Goal: Information Seeking & Learning: Find specific page/section

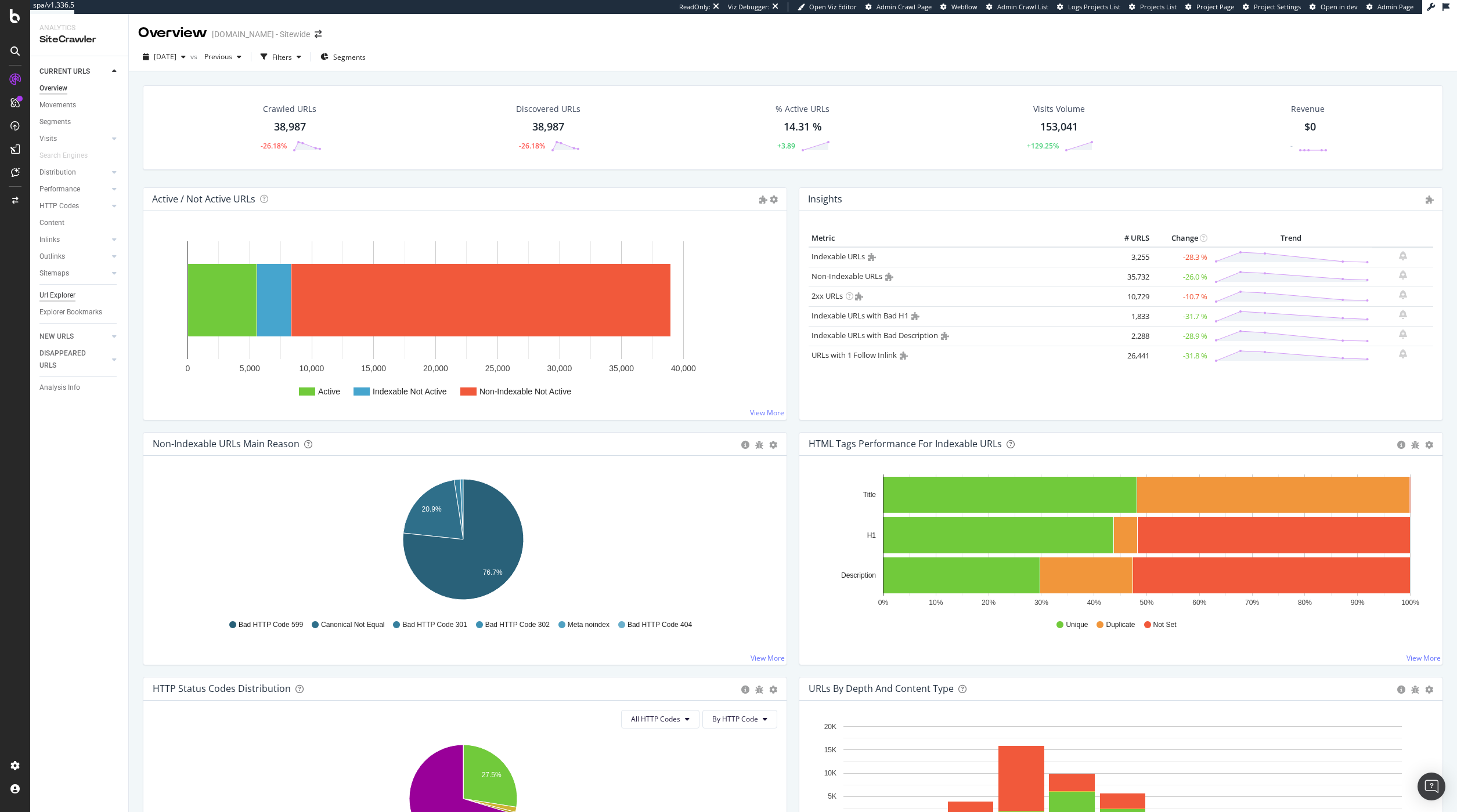
click at [62, 296] on div "Url Explorer" at bounding box center [57, 296] width 36 height 12
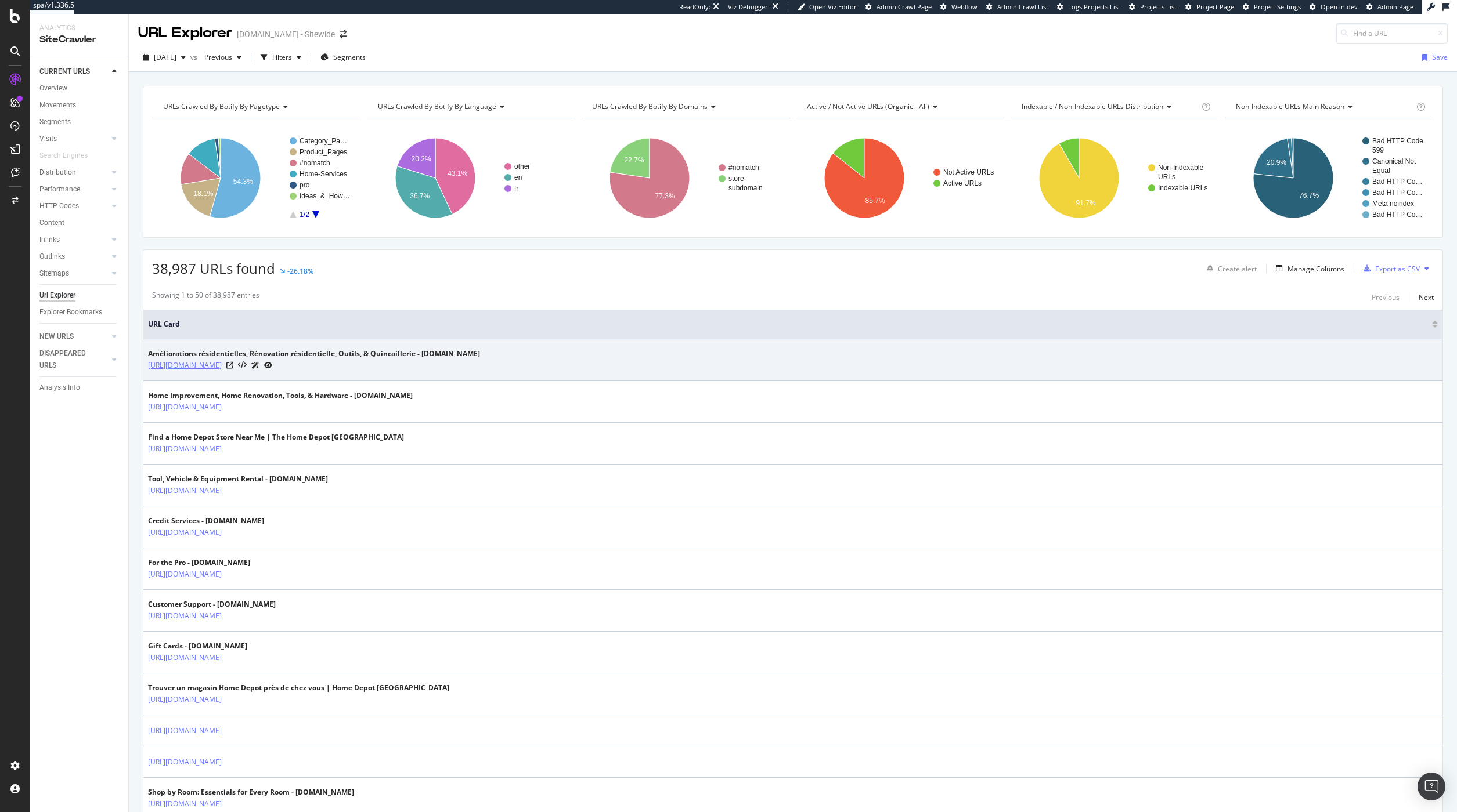
click at [221, 366] on link "[URL][DOMAIN_NAME]" at bounding box center [185, 365] width 74 height 12
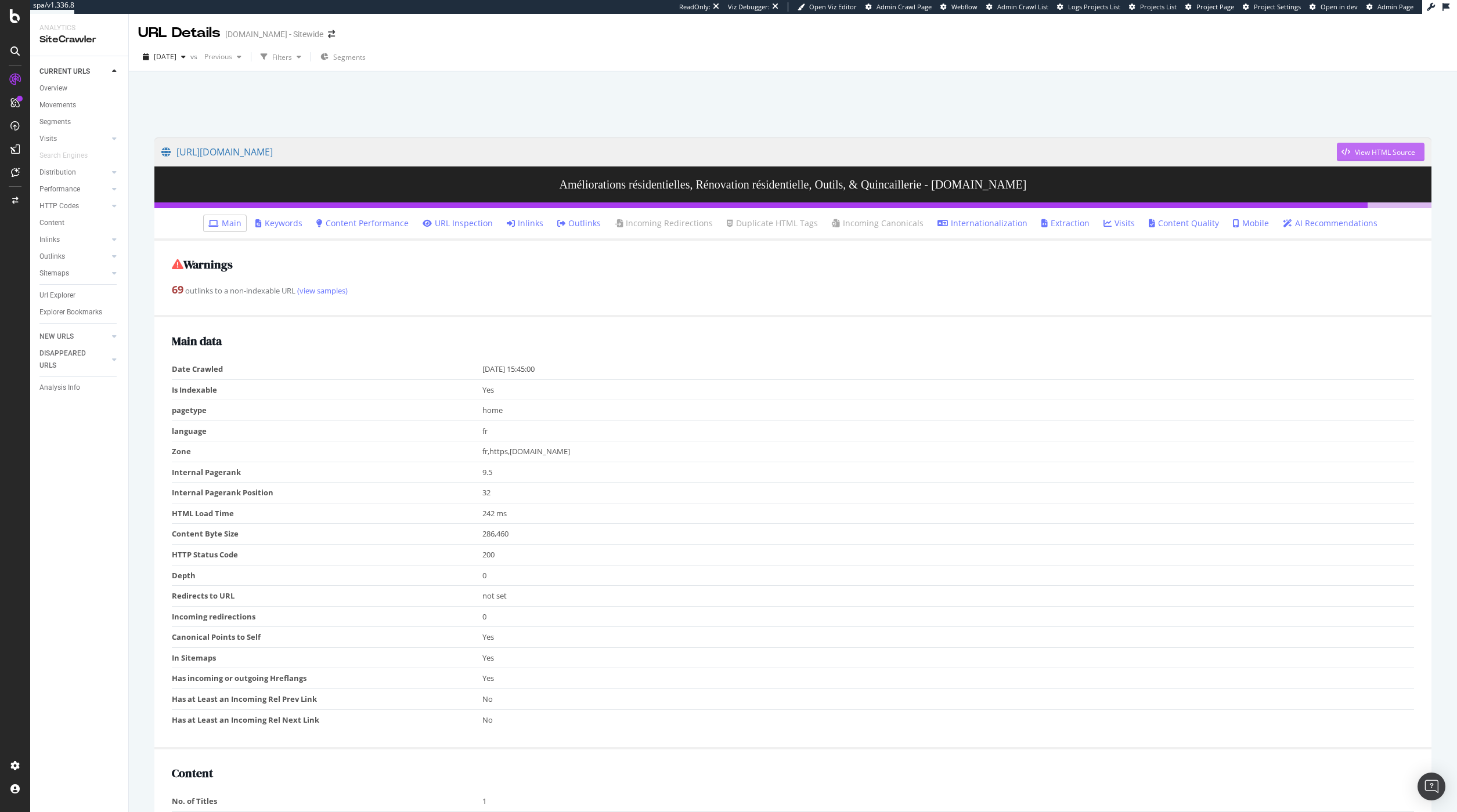
click at [1394, 149] on div "View HTML Source" at bounding box center [1385, 152] width 61 height 10
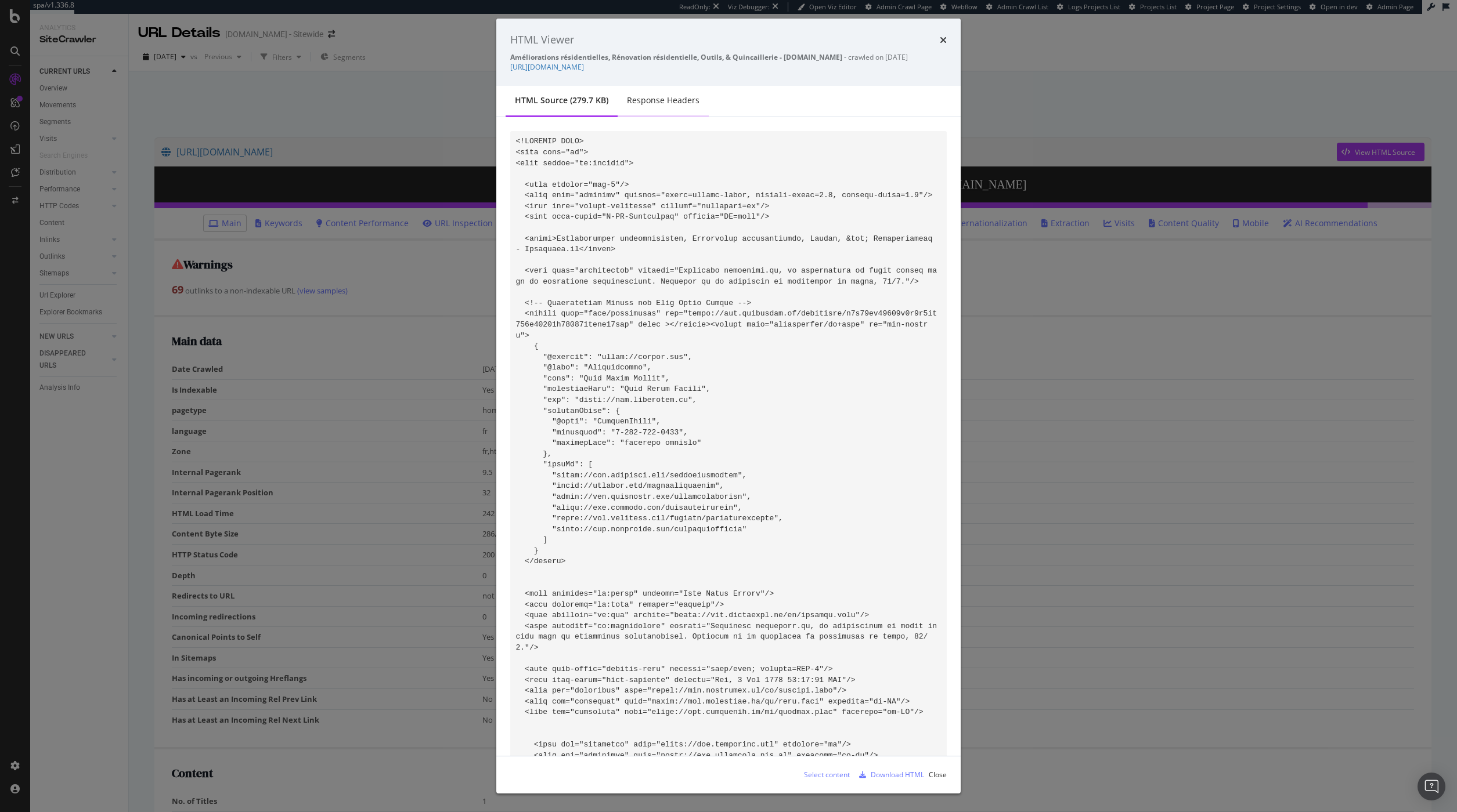
click at [665, 102] on div "Response Headers" at bounding box center [663, 100] width 72 height 12
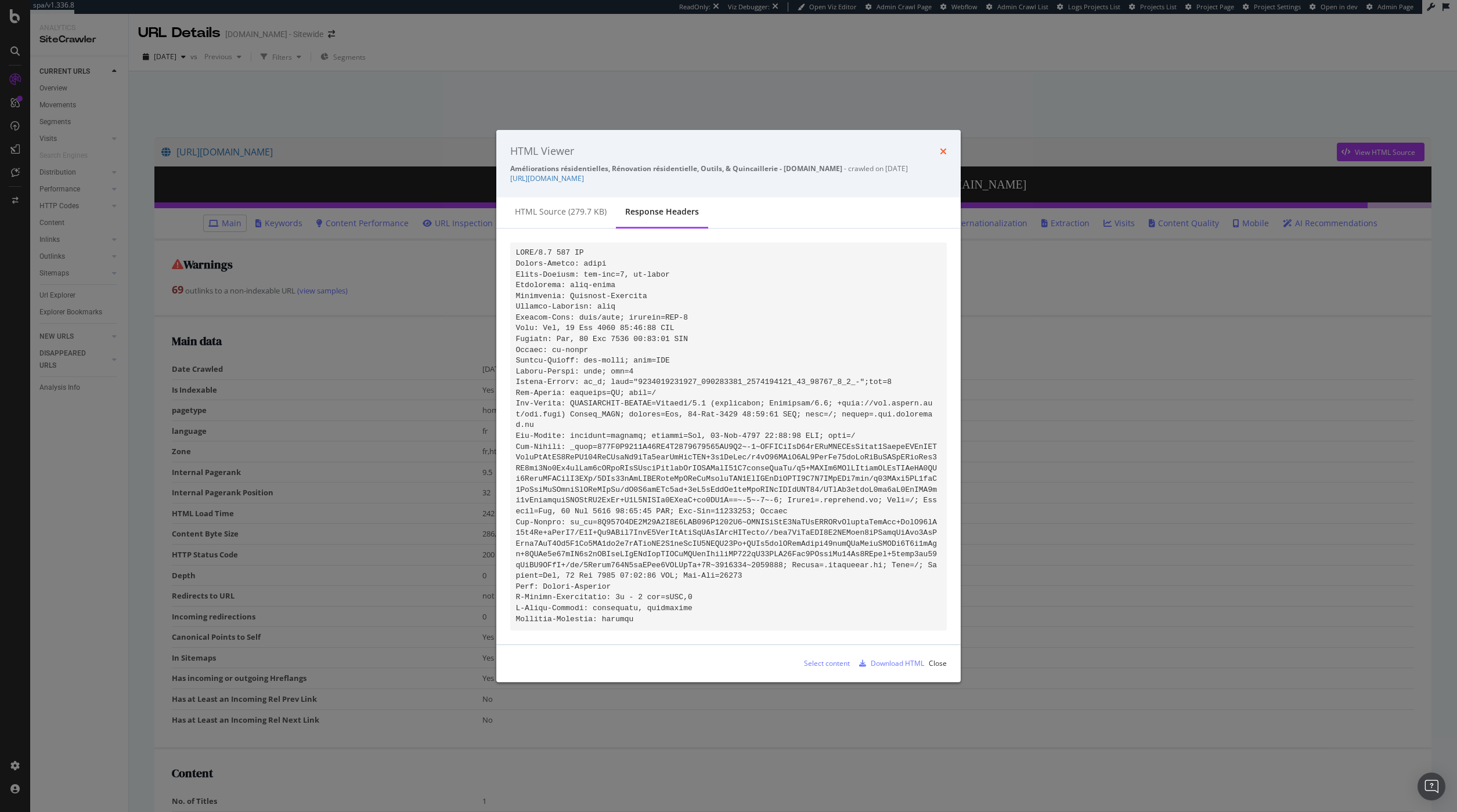
click at [942, 149] on icon "times" at bounding box center [943, 151] width 7 height 10
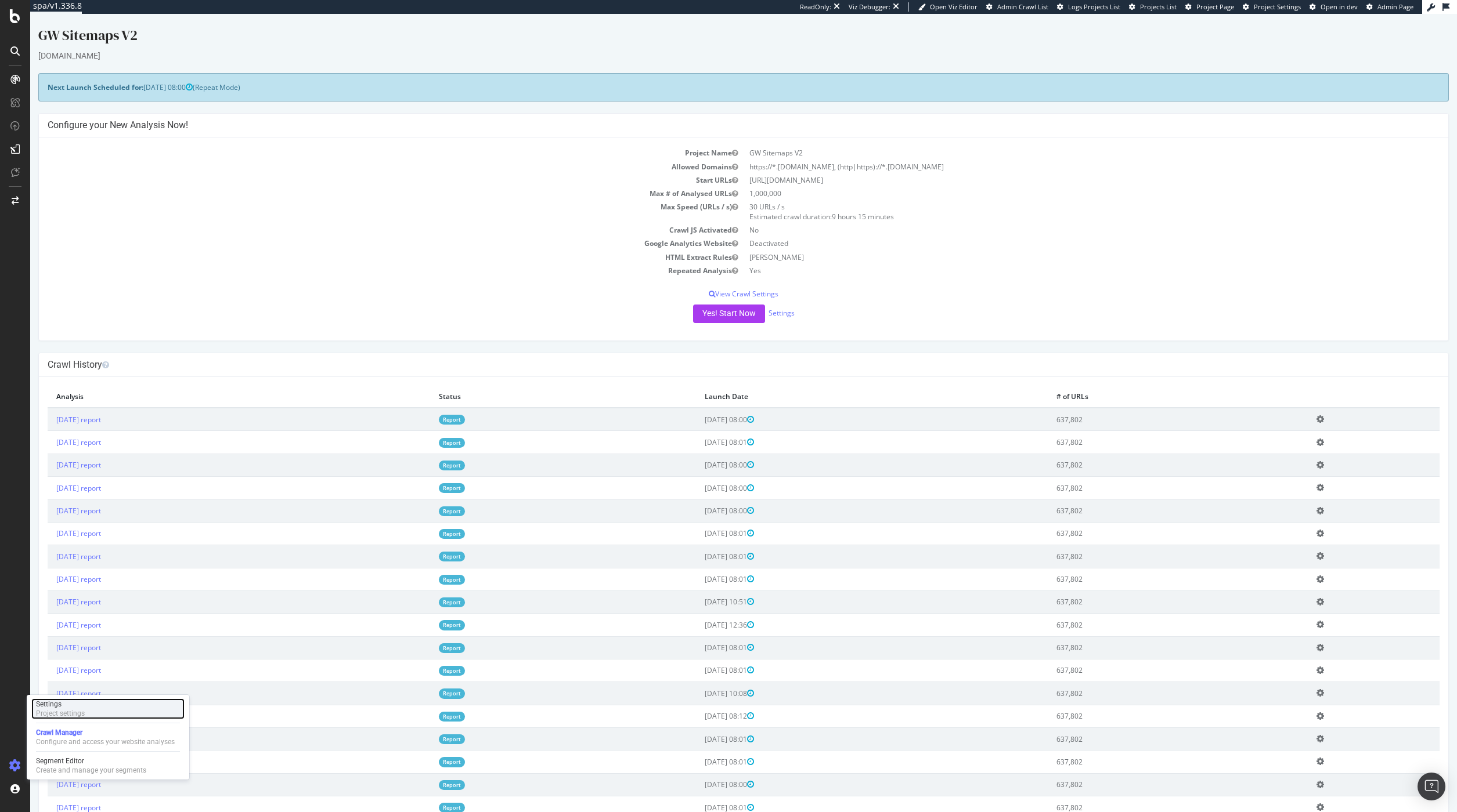
click at [57, 715] on div "Project settings" at bounding box center [61, 714] width 49 height 10
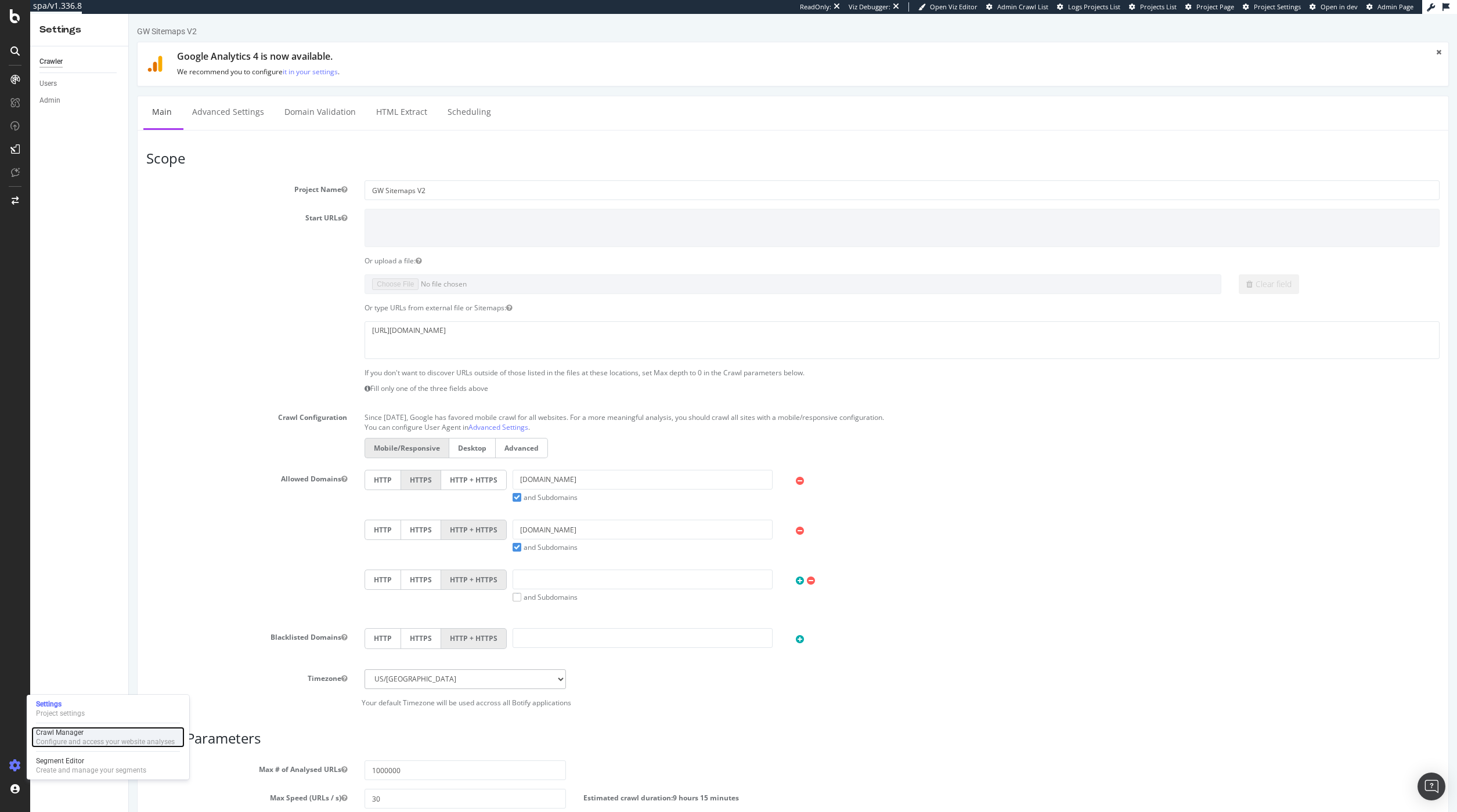
click at [70, 739] on div "Configure and access your website analyses" at bounding box center [106, 742] width 139 height 10
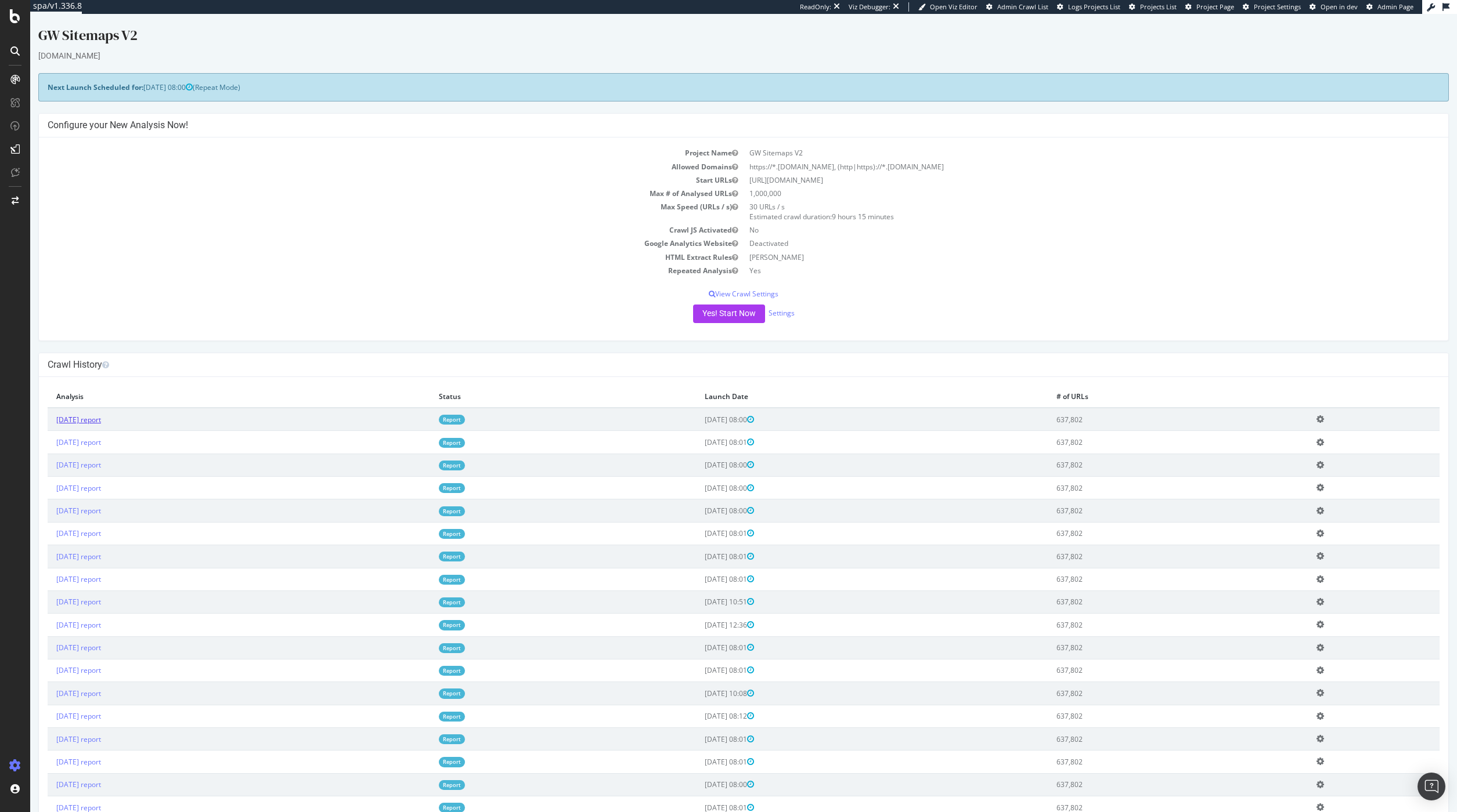
click at [85, 423] on link "2025 Aug. 20th report" at bounding box center [79, 420] width 45 height 10
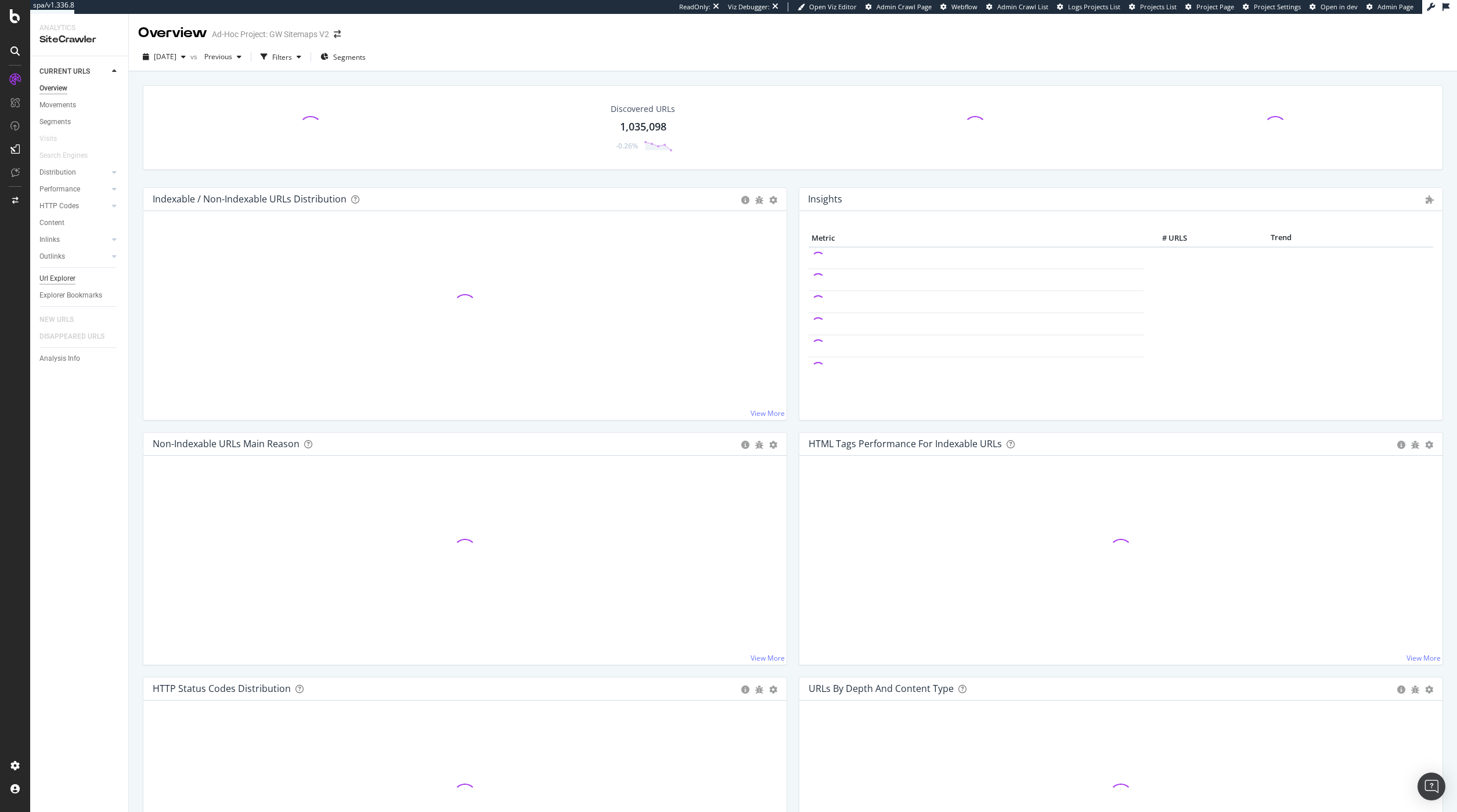
click at [65, 281] on div "Url Explorer" at bounding box center [57, 279] width 36 height 12
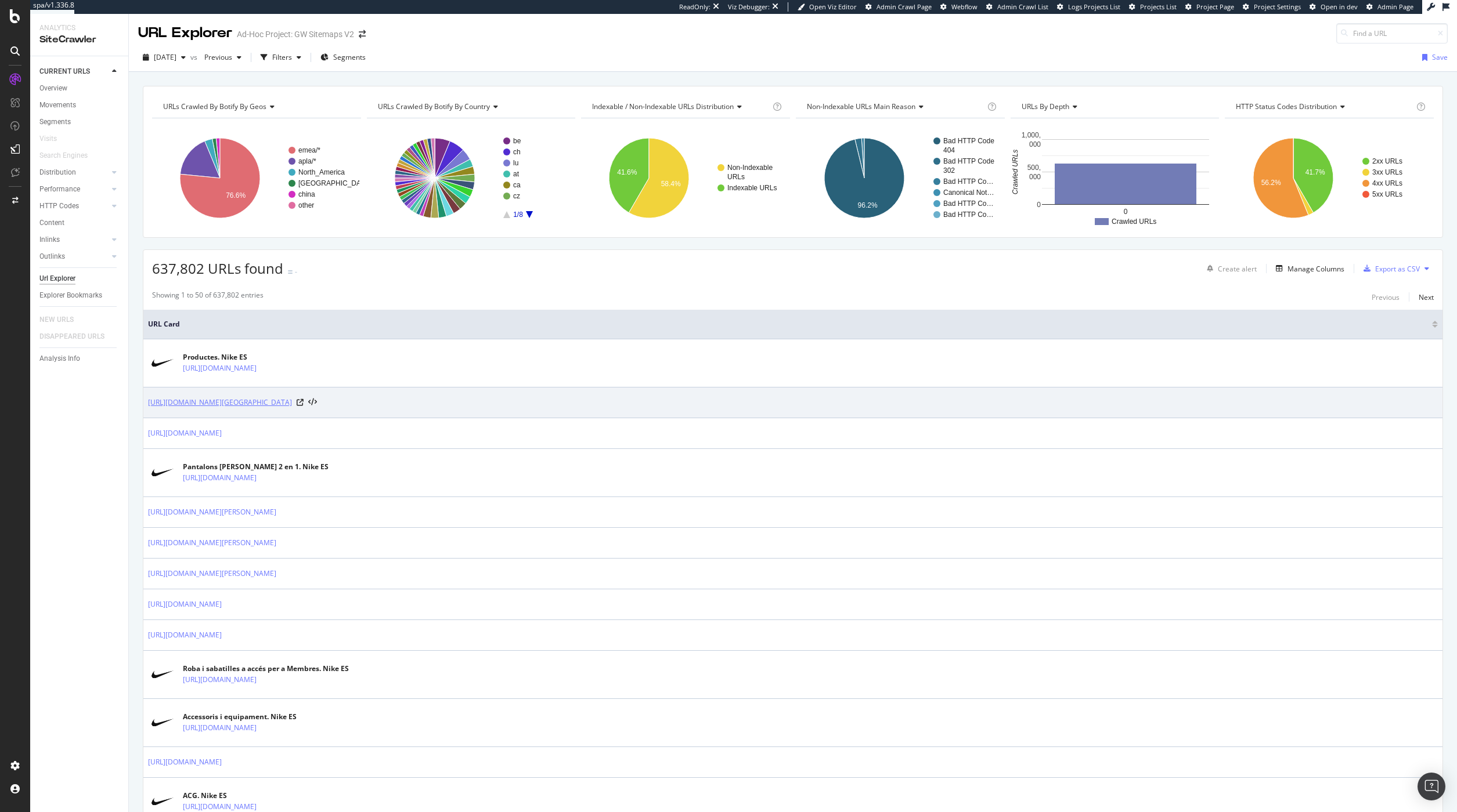
click at [268, 405] on link "https://www.nike.com/es/ca/w/1-fc-köln-8y4mg" at bounding box center [219, 403] width 144 height 12
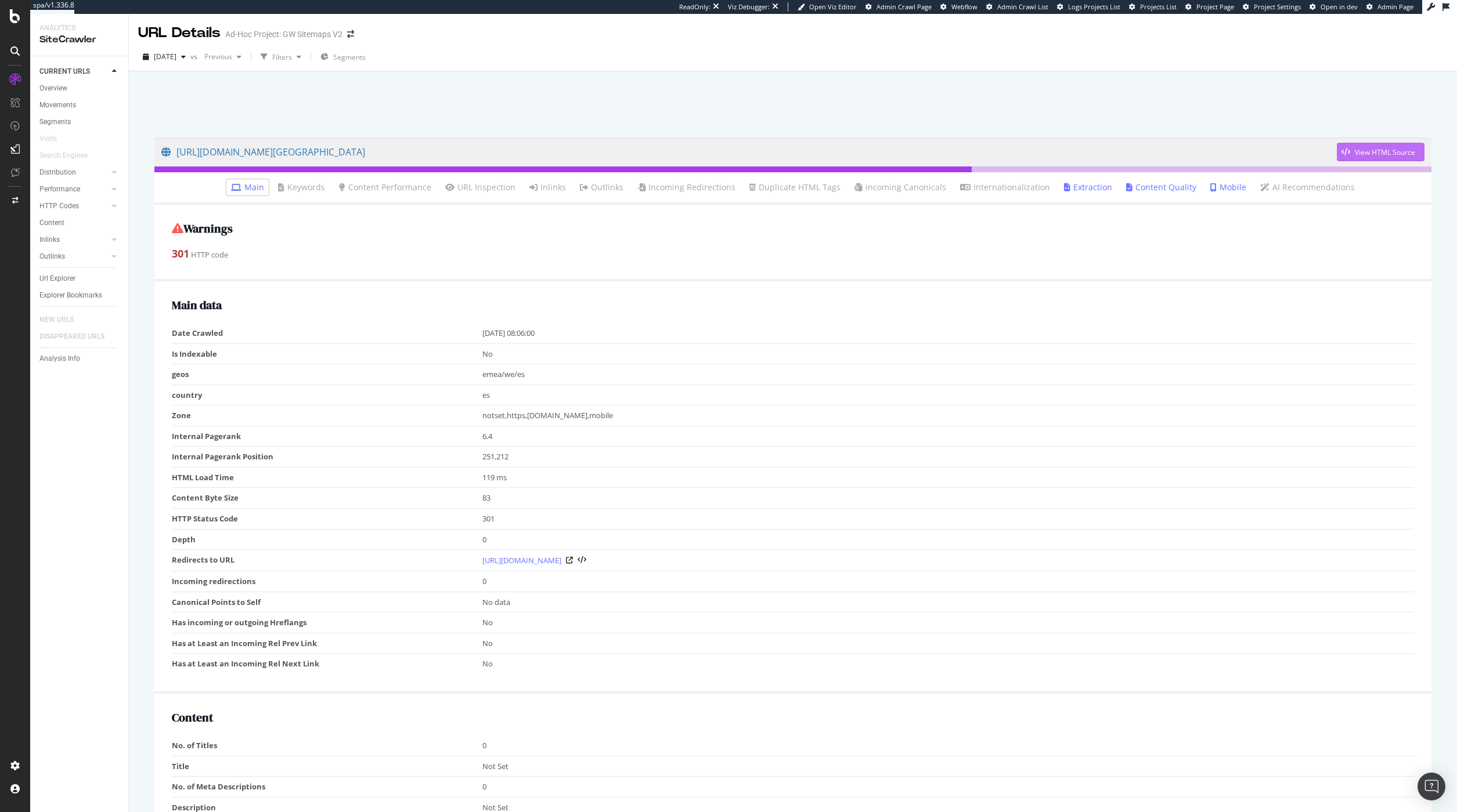
click at [1336, 146] on div "View HTML Source" at bounding box center [1375, 152] width 78 height 18
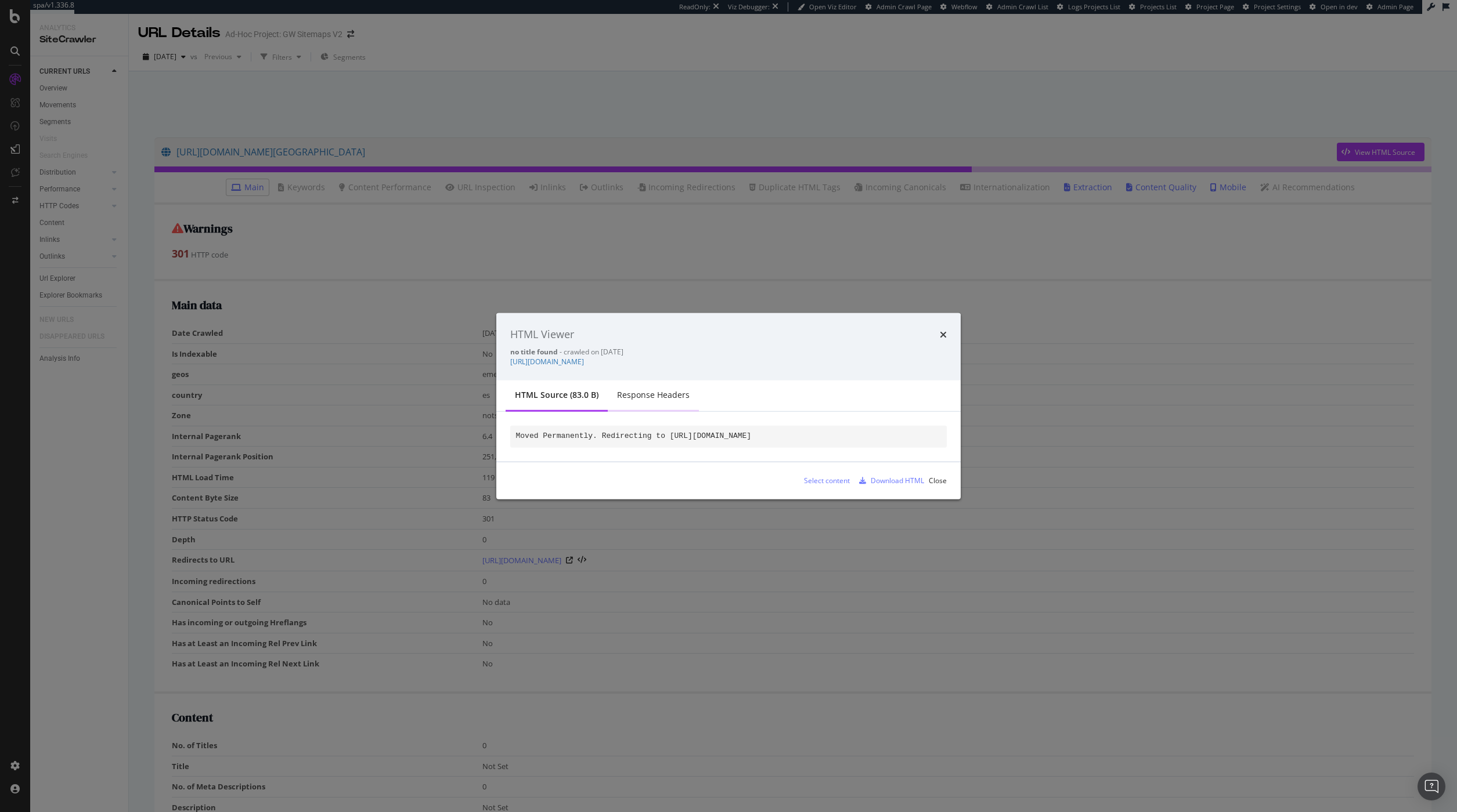
click at [660, 397] on div "Response Headers" at bounding box center [653, 394] width 72 height 12
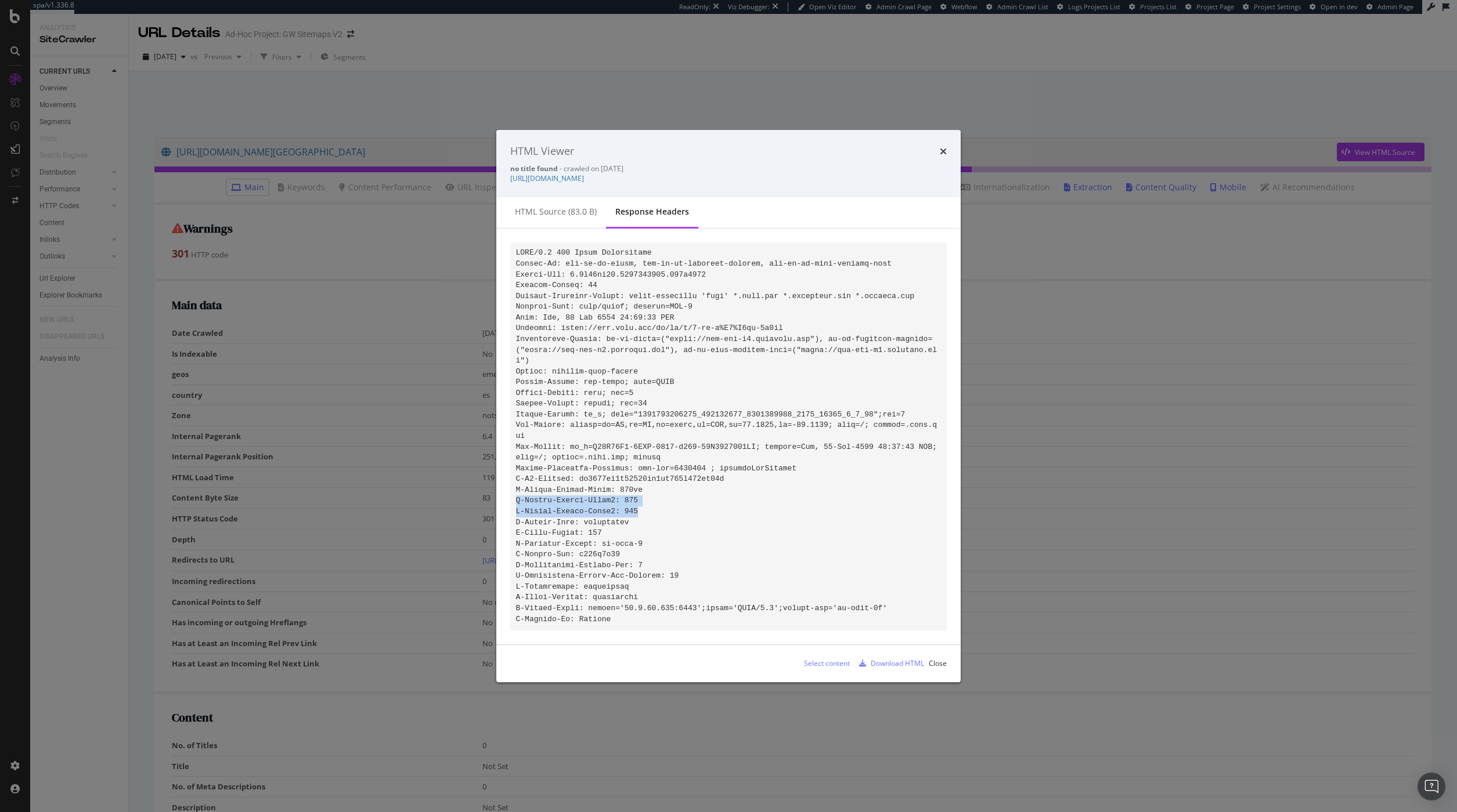
drag, startPoint x: 644, startPoint y: 507, endPoint x: 516, endPoint y: 499, distance: 128.2
click at [516, 499] on pre "modal" at bounding box center [728, 437] width 436 height 388
